Goal: Transaction & Acquisition: Book appointment/travel/reservation

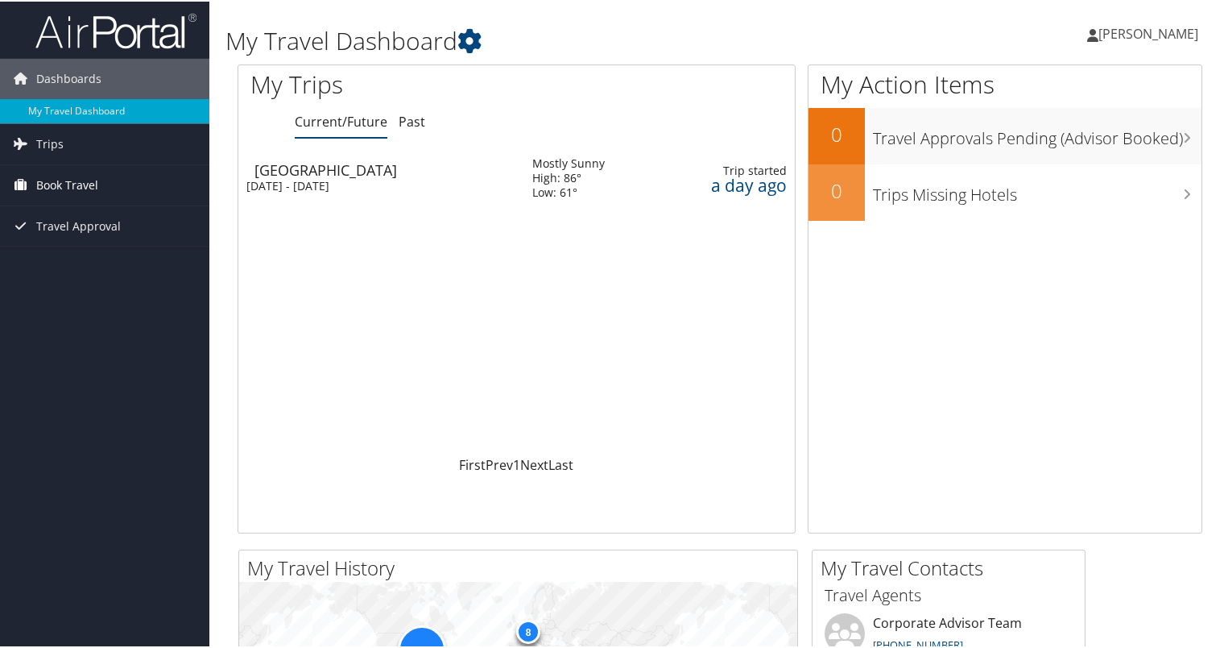
click at [97, 182] on span "Book Travel" at bounding box center [67, 184] width 62 height 40
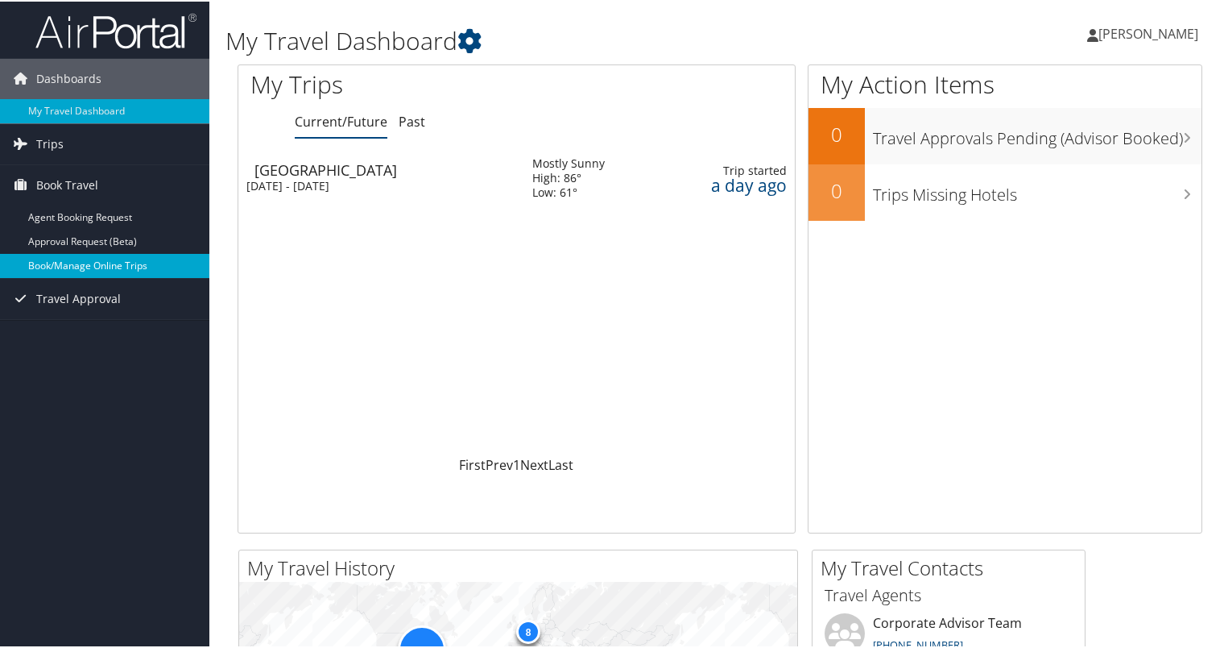
click at [83, 267] on link "Book/Manage Online Trips" at bounding box center [104, 264] width 209 height 24
